Goal: Use online tool/utility: Use online tool/utility

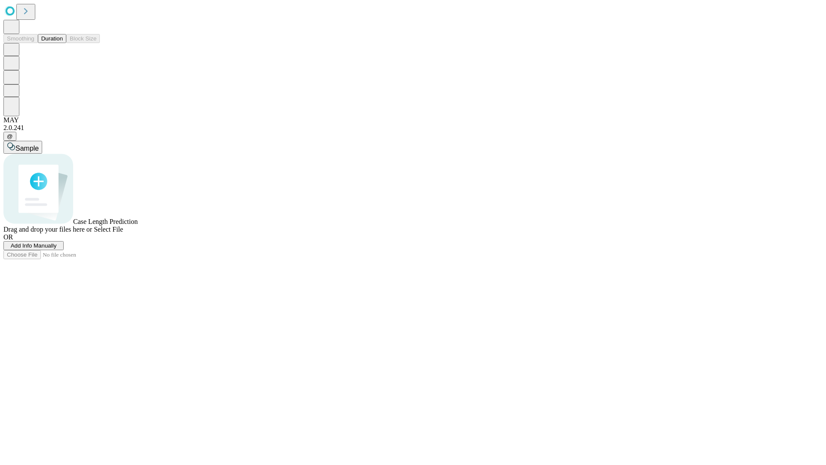
click at [63, 43] on button "Duration" at bounding box center [52, 38] width 28 height 9
click at [123, 233] on span "Select File" at bounding box center [108, 228] width 29 height 7
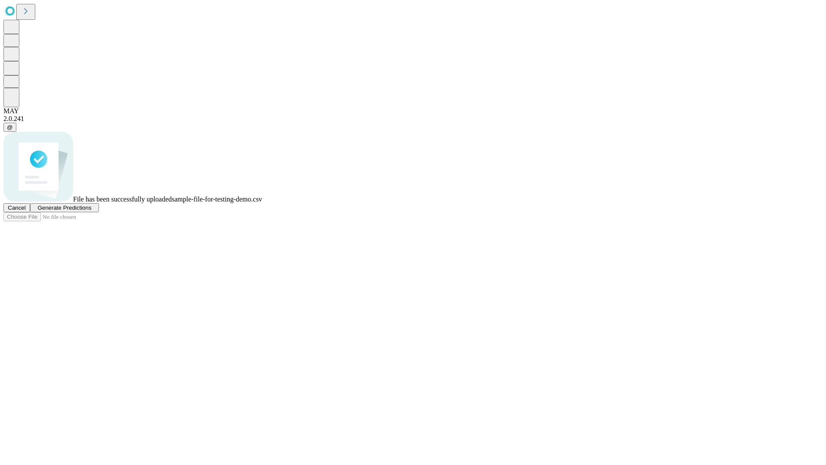
click at [91, 211] on span "Generate Predictions" at bounding box center [64, 207] width 54 height 6
